Goal: Find specific page/section: Find specific page/section

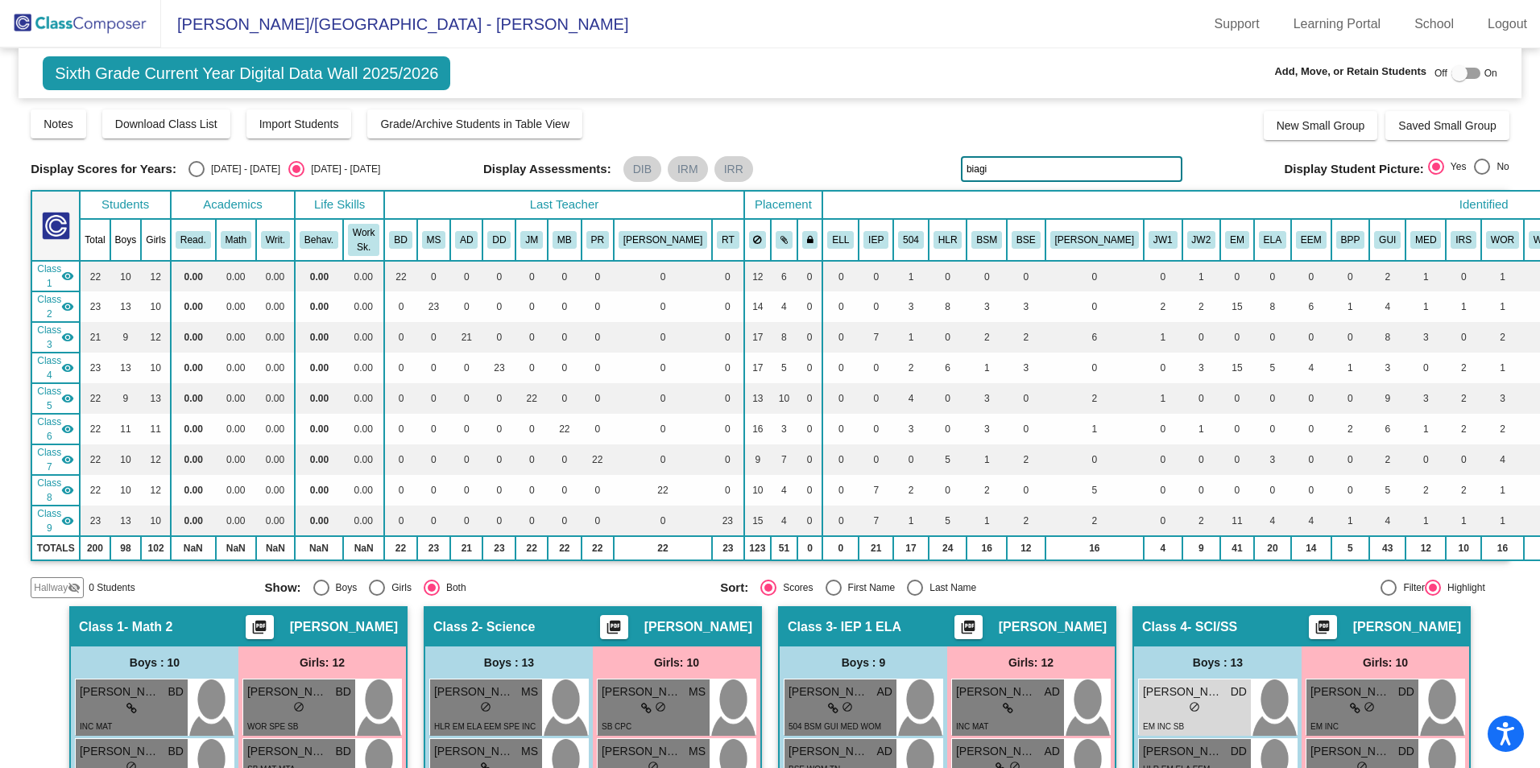
scroll to position [322, 0]
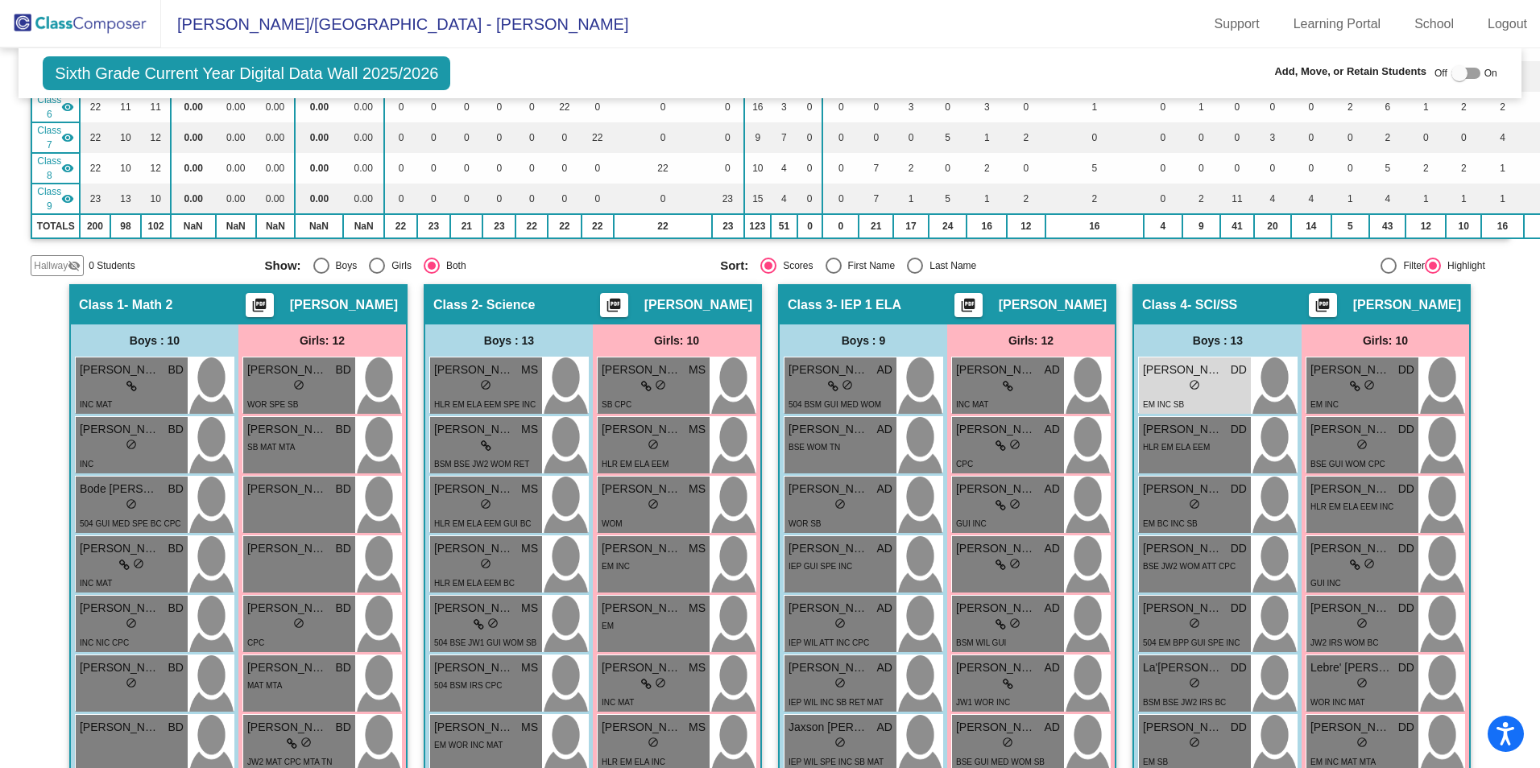
click at [68, 30] on img at bounding box center [80, 24] width 161 height 48
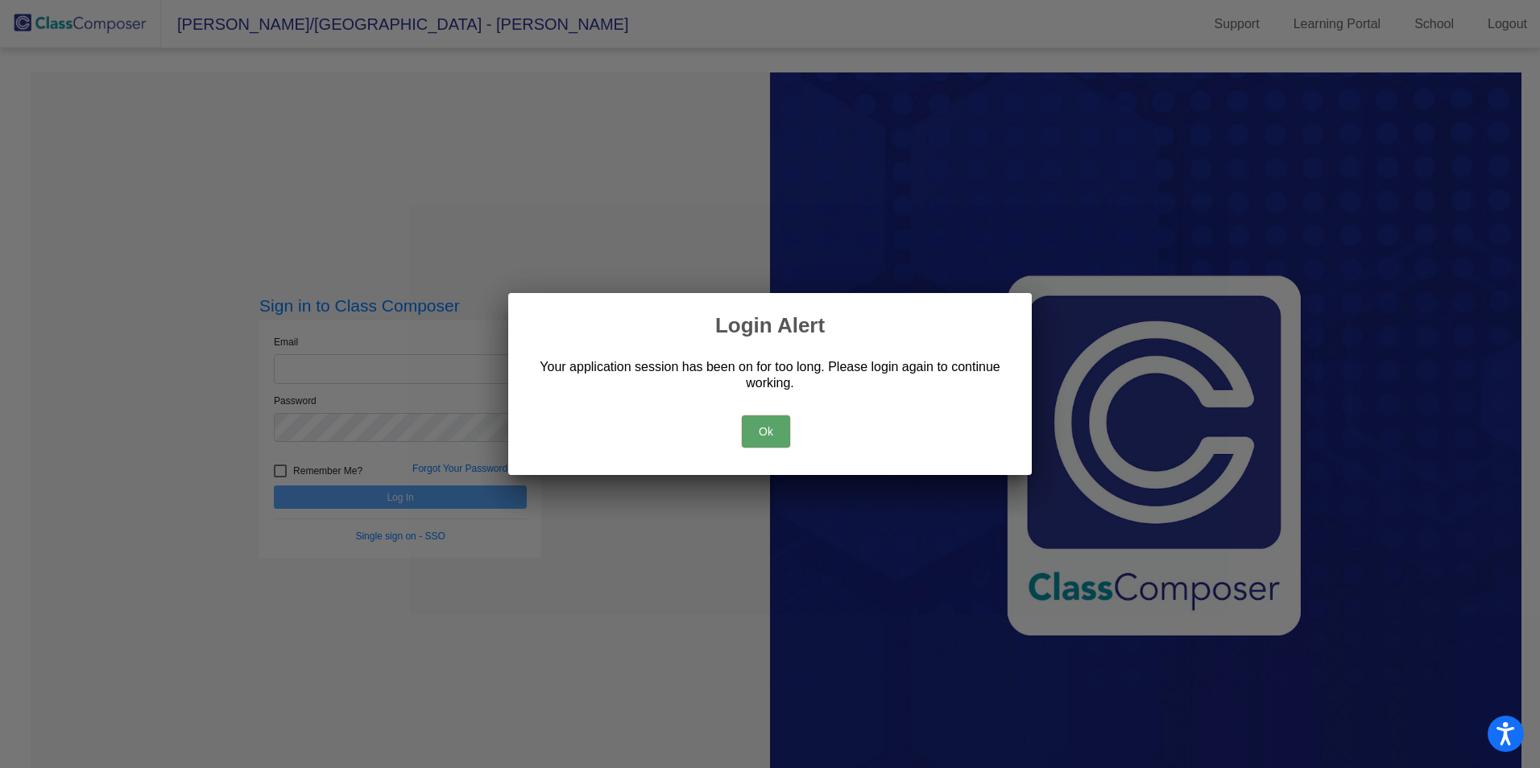
click at [763, 440] on button "Ok" at bounding box center [766, 432] width 48 height 32
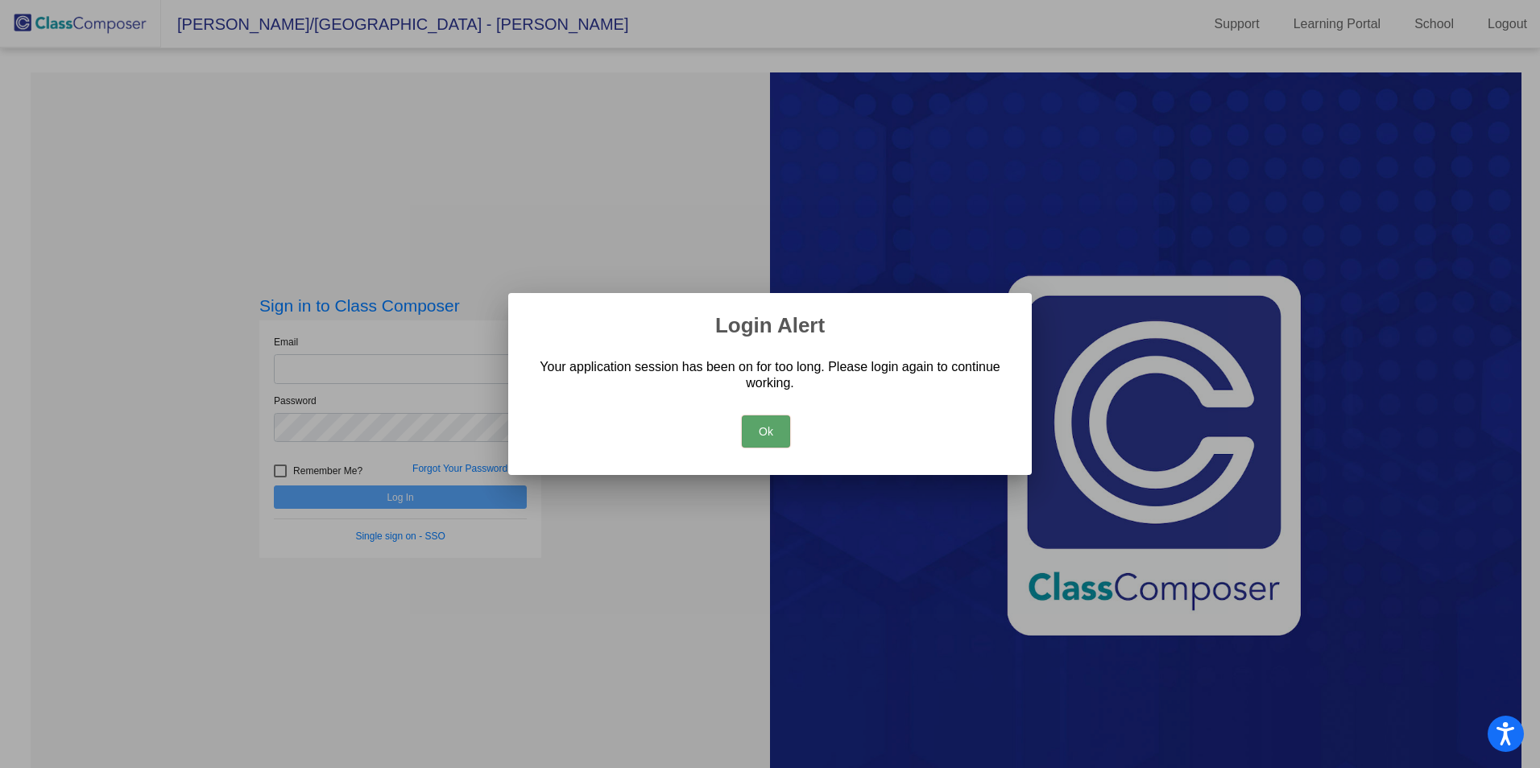
click at [777, 432] on button "Ok" at bounding box center [766, 432] width 48 height 32
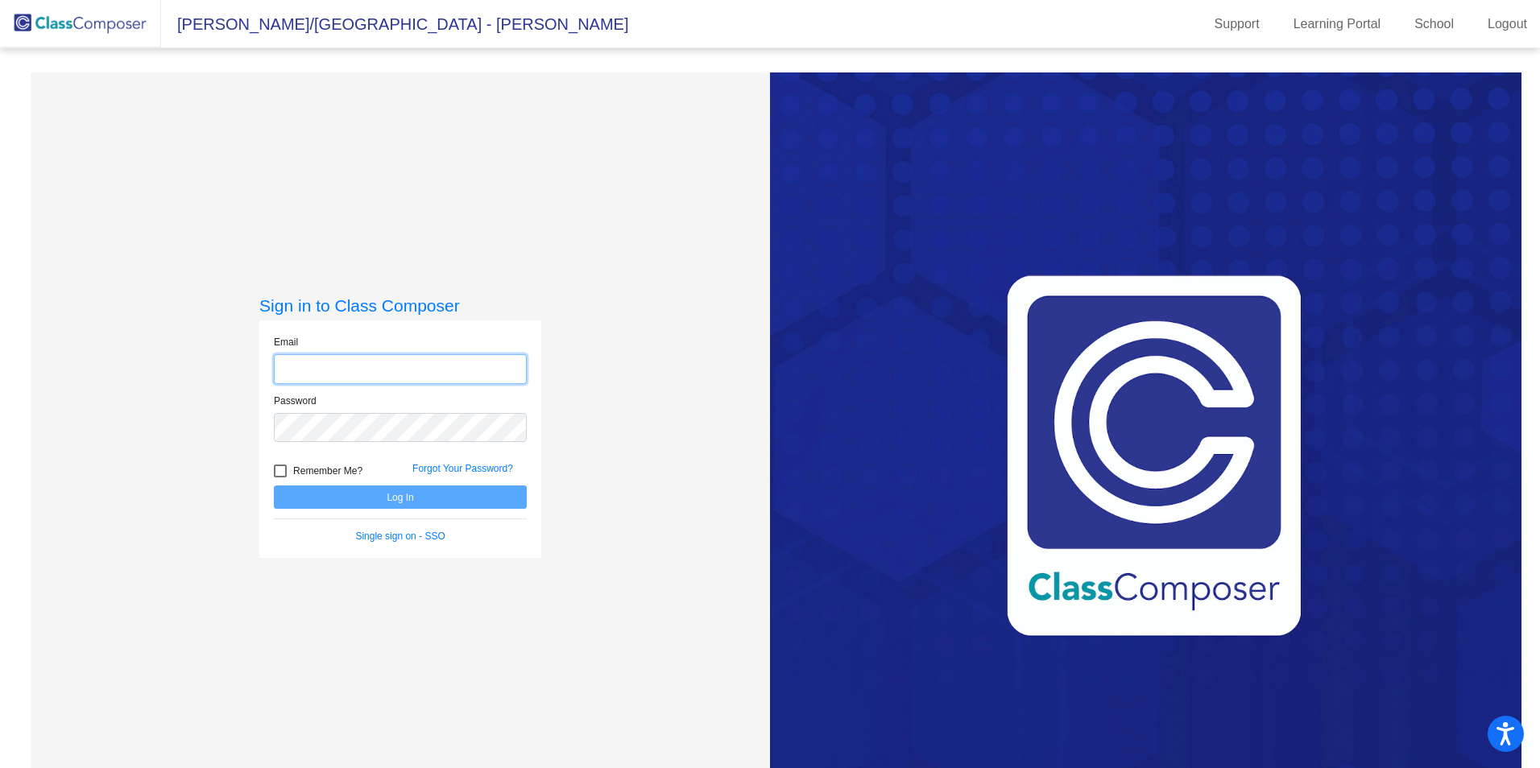
click at [499, 371] on input "email" at bounding box center [400, 369] width 253 height 30
type input "[EMAIL_ADDRESS][DOMAIN_NAME]"
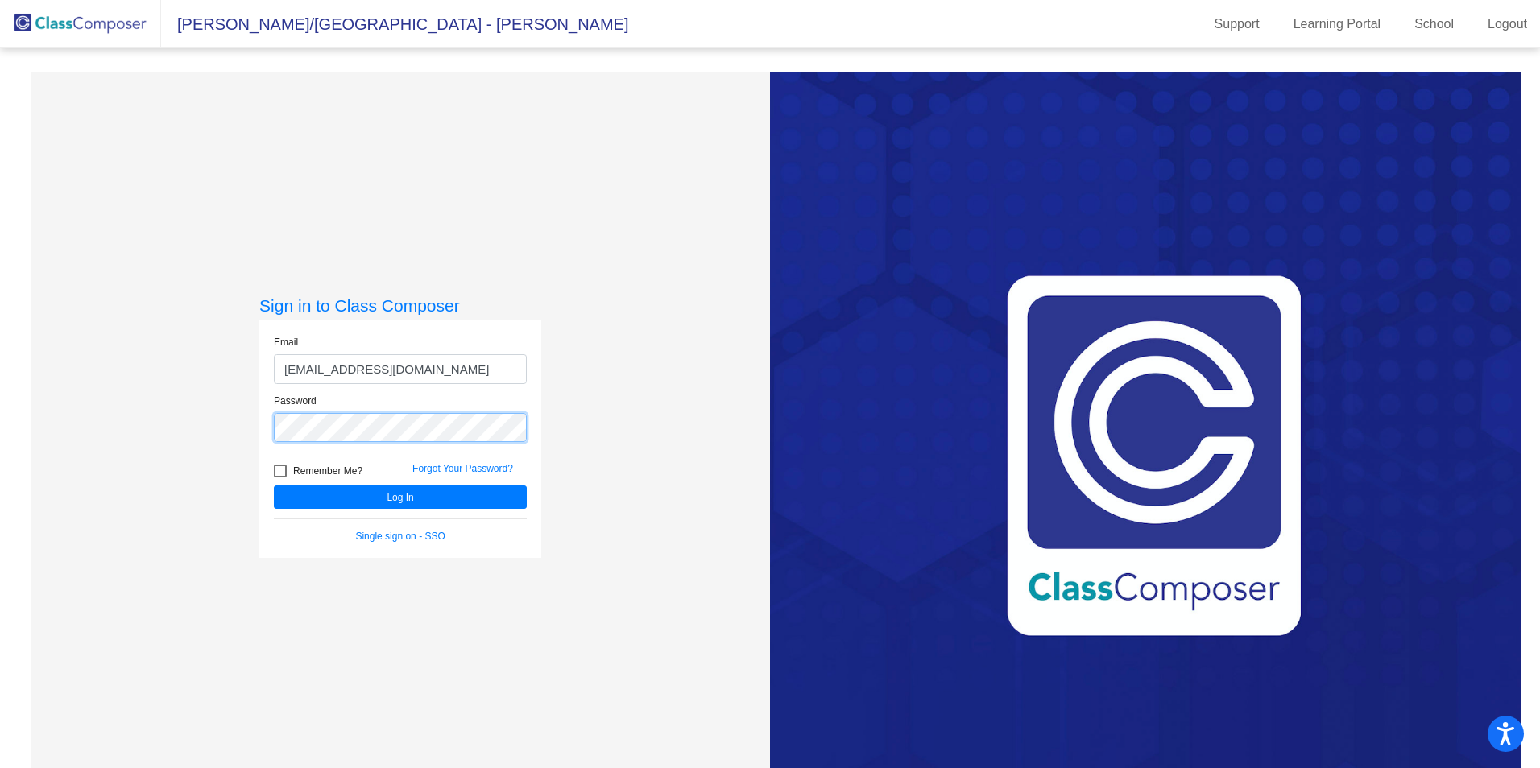
click at [274, 486] on button "Log In" at bounding box center [400, 497] width 253 height 23
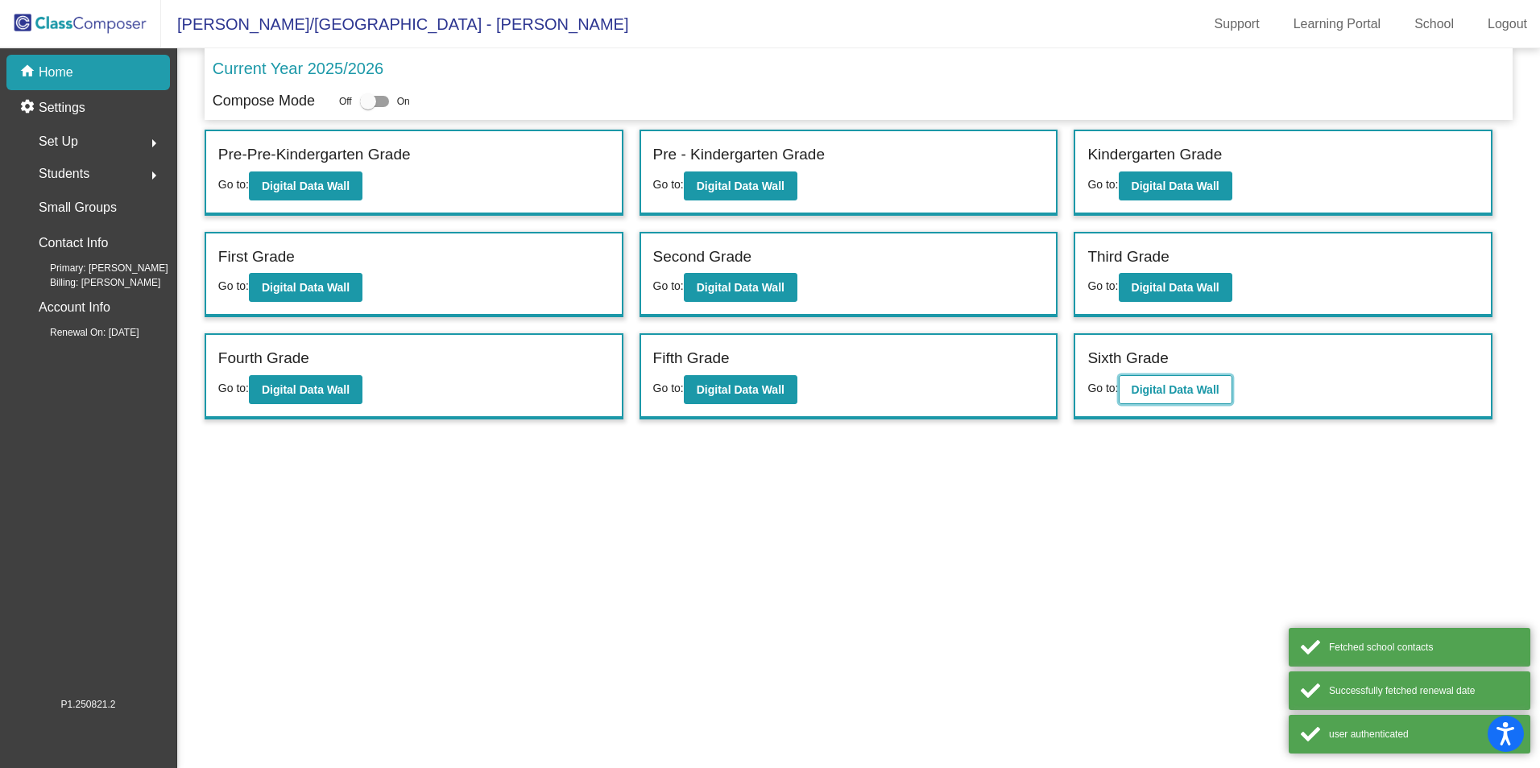
click at [1136, 389] on b "Digital Data Wall" at bounding box center [1175, 389] width 88 height 13
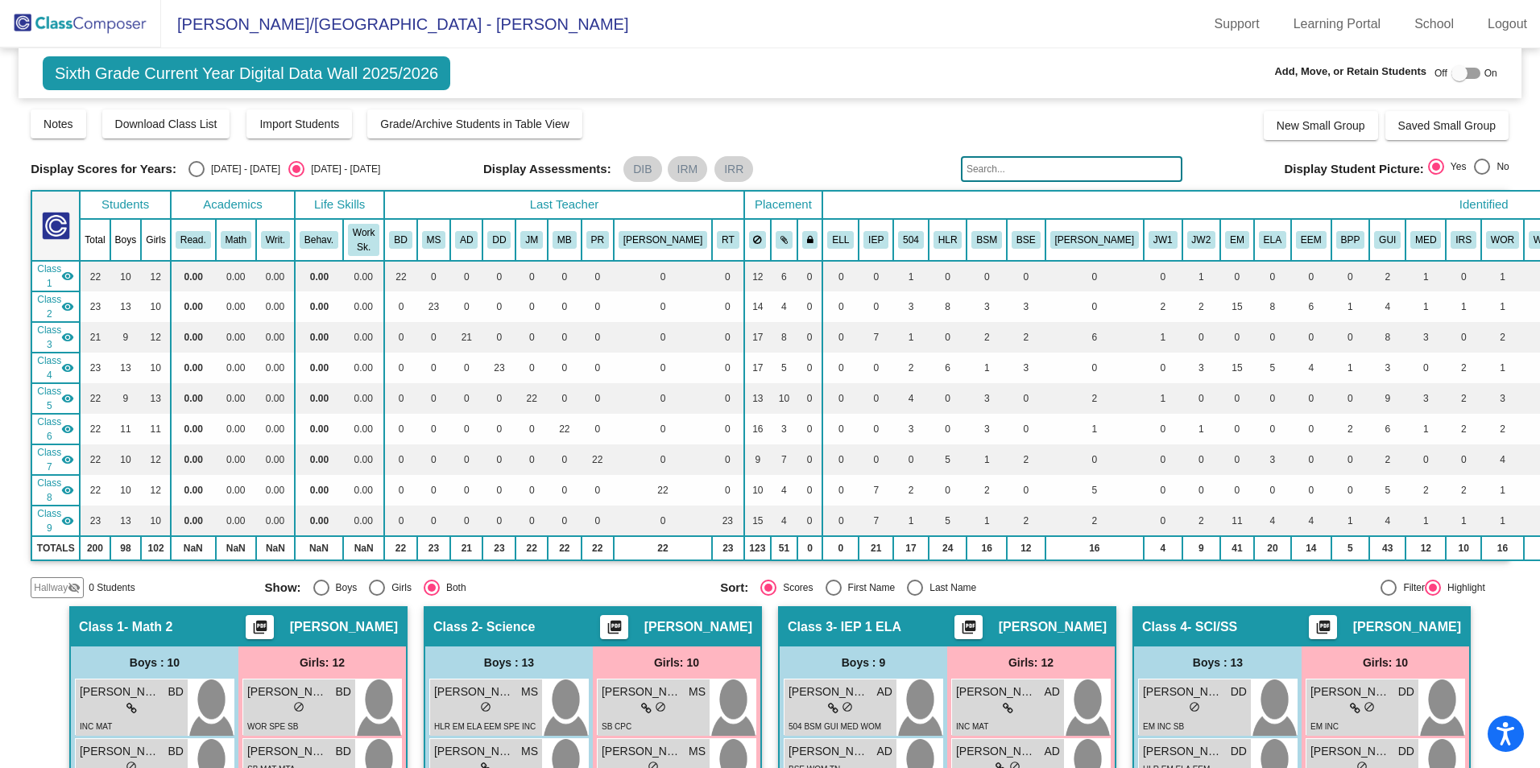
click at [973, 162] on input "text" at bounding box center [1071, 169] width 221 height 26
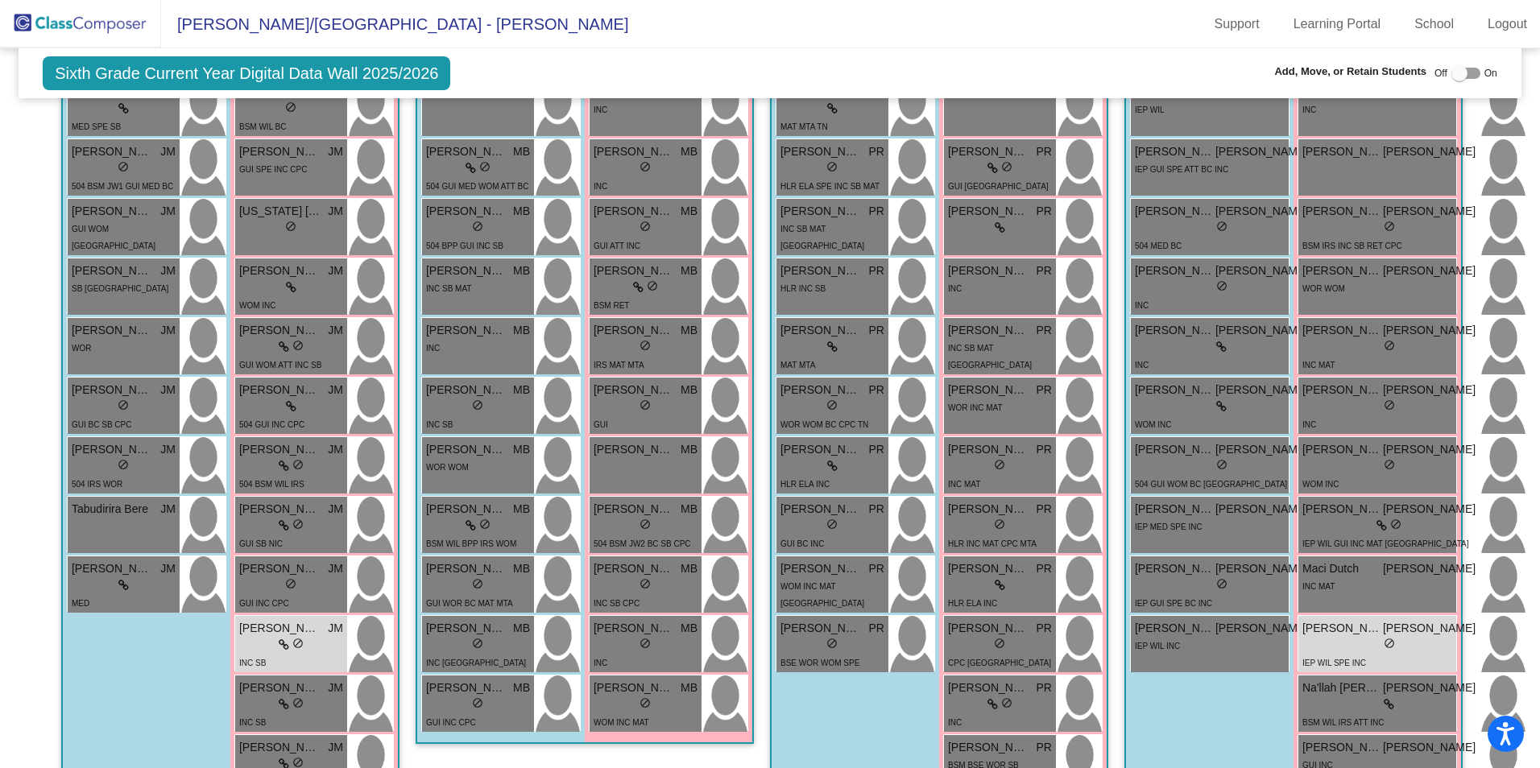
scroll to position [1530, 0]
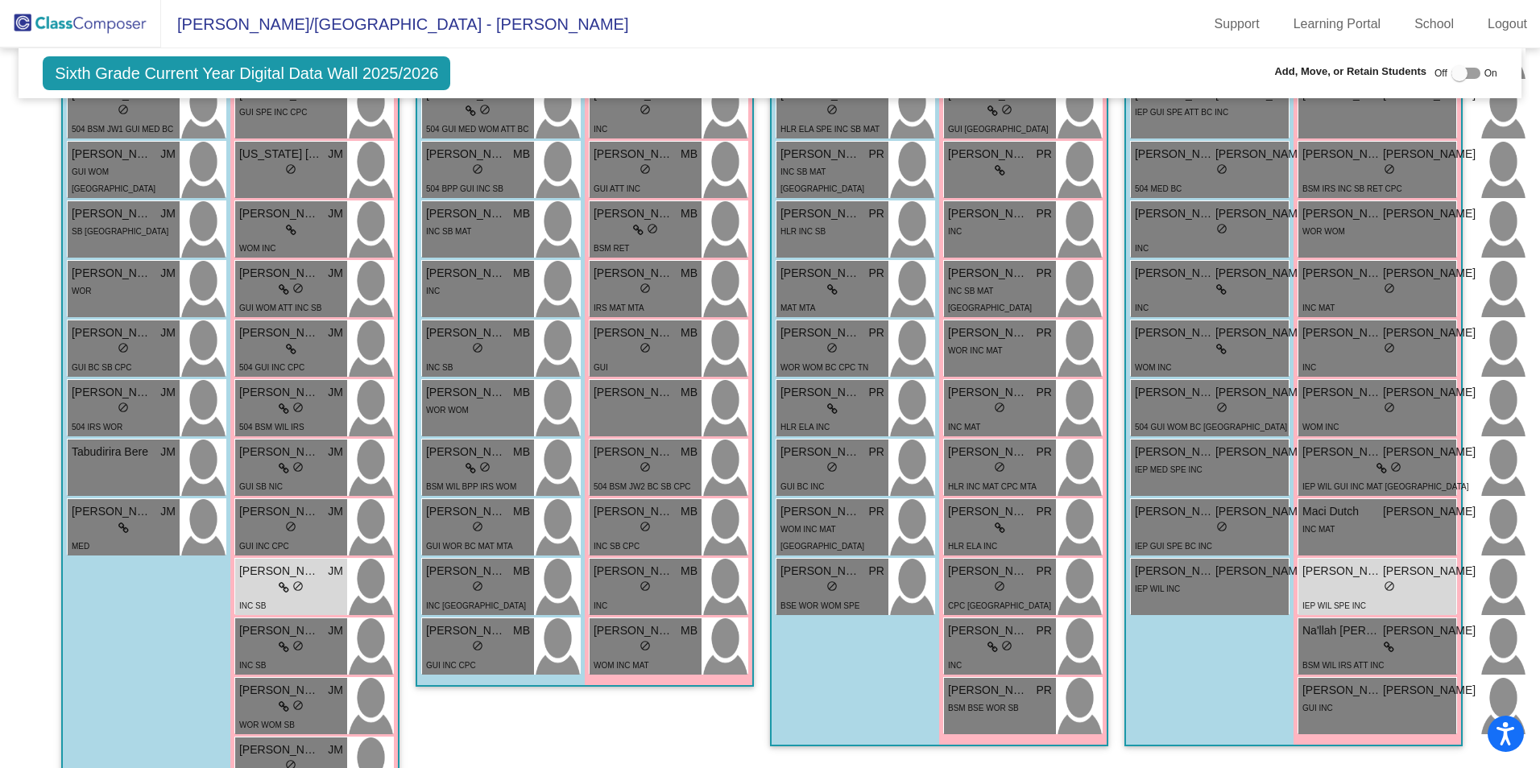
type input "mia"
